Goal: Information Seeking & Learning: Find specific fact

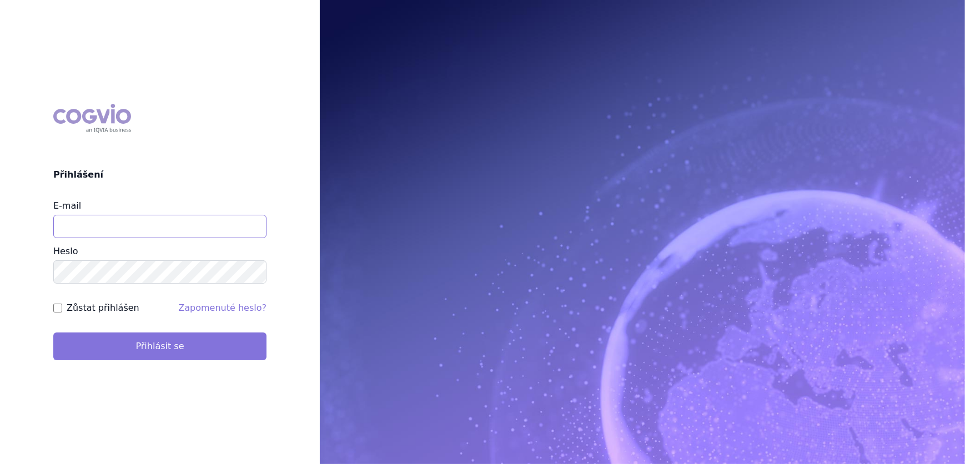
type input "aplikace.ocul1@vzp.cz"
click at [132, 344] on button "Přihlásit se" at bounding box center [159, 347] width 213 height 28
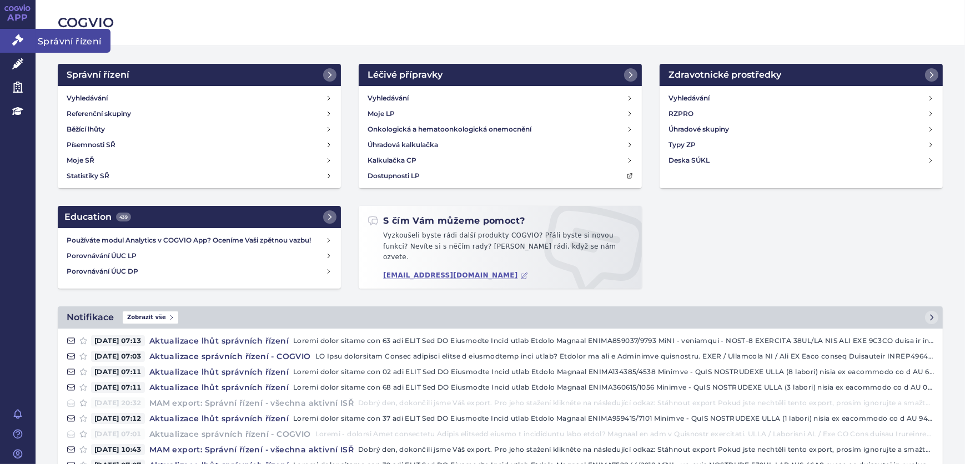
click at [21, 43] on icon at bounding box center [17, 39] width 11 height 11
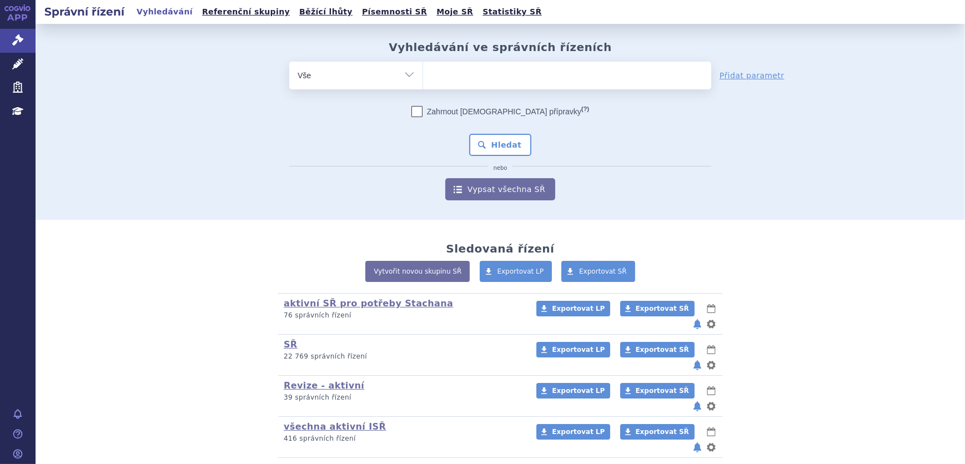
click at [439, 68] on ul at bounding box center [567, 73] width 288 height 23
click at [423, 68] on select at bounding box center [423, 75] width 1 height 28
type input "RE"
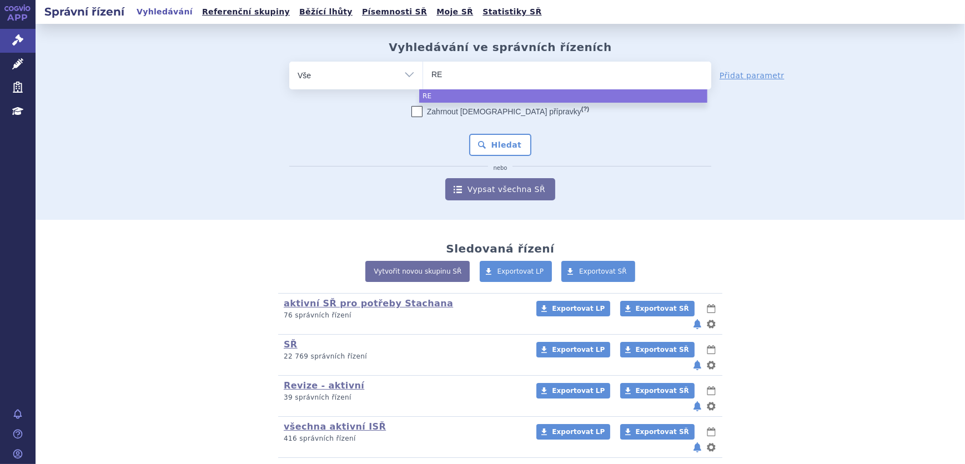
type input "REM"
type input "REMU"
type input "REMUR"
type input "REMURE"
type input "REMUREL"
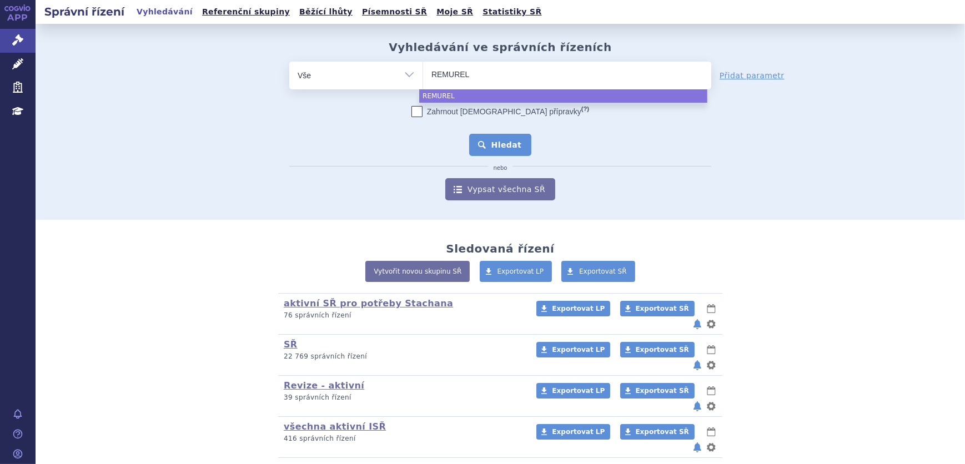
select select "REMUREL"
click at [520, 139] on button "Hledat" at bounding box center [500, 145] width 63 height 22
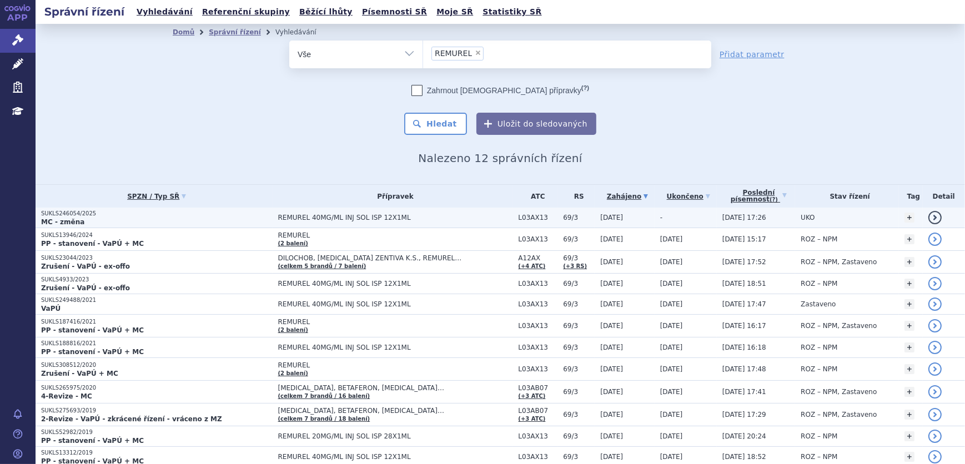
click at [176, 208] on td "SUKLS246054/2025 MC - změna" at bounding box center [154, 218] width 237 height 21
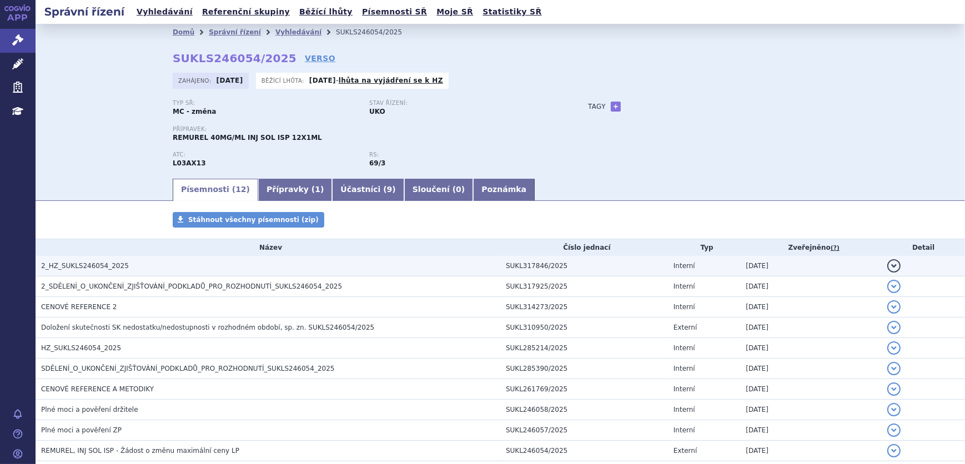
click at [166, 260] on h3 "2_HZ_SUKLS246054_2025" at bounding box center [270, 265] width 459 height 11
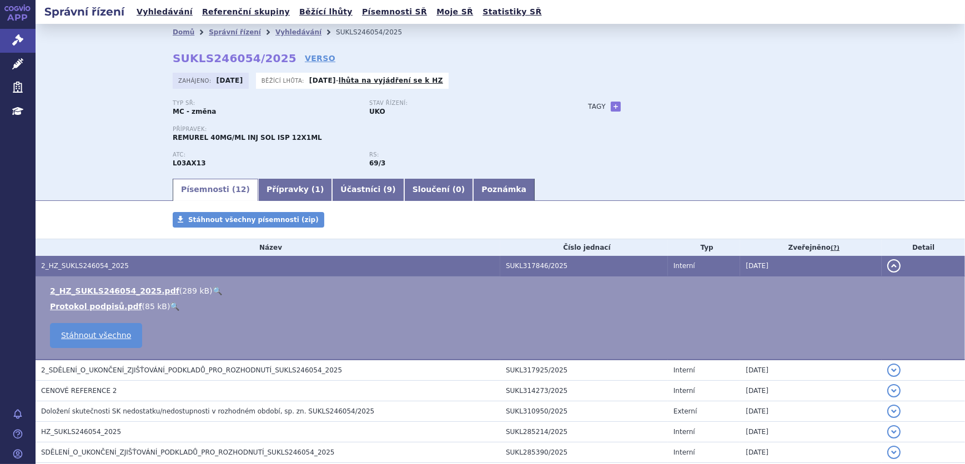
click at [213, 293] on link "🔍" at bounding box center [217, 291] width 9 height 9
